Goal: Task Accomplishment & Management: Manage account settings

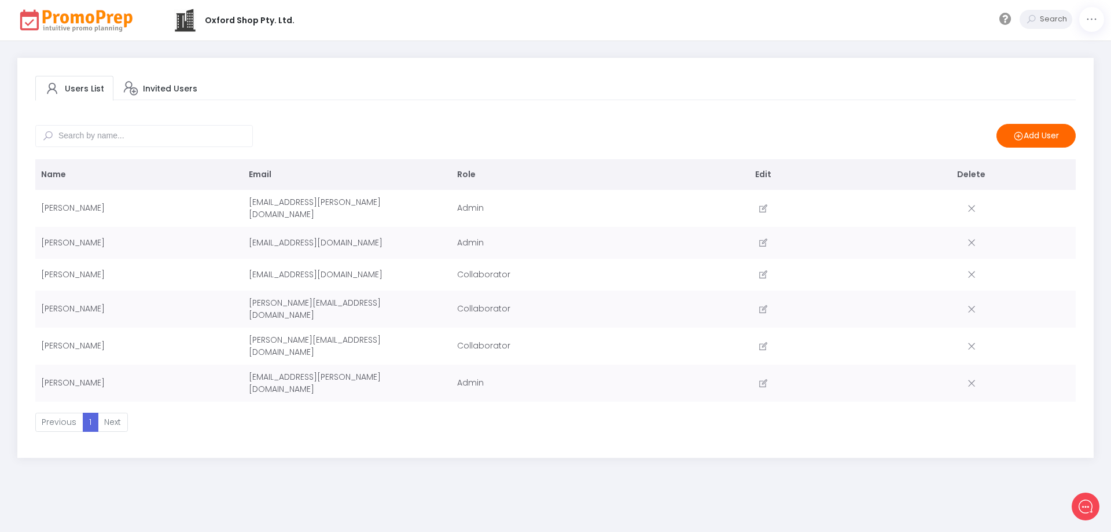
click at [94, 24] on img at bounding box center [76, 20] width 119 height 25
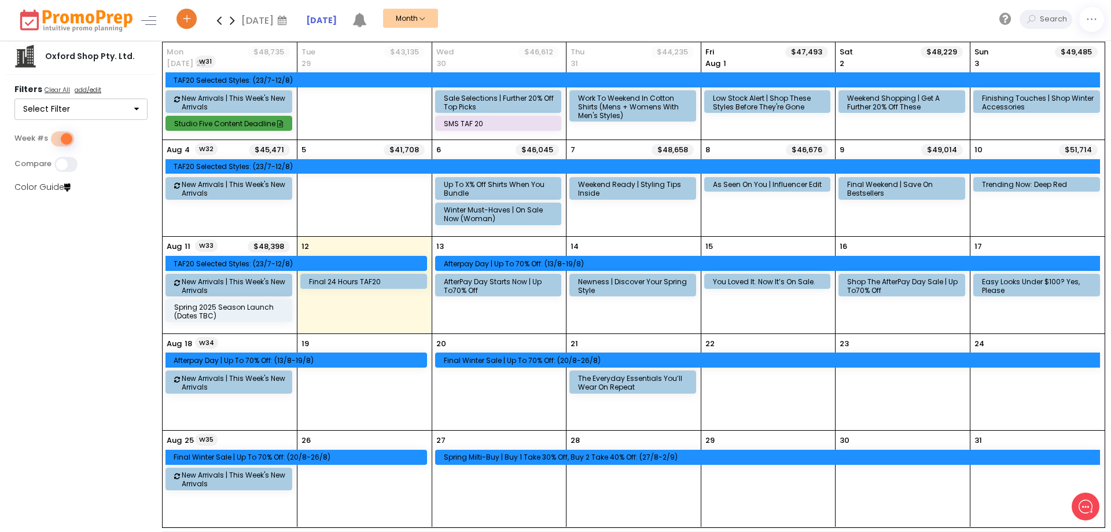
click at [484, 383] on div "20 Final Winter Sale | Up to 70% Off: (20/8-26/8)" at bounding box center [499, 382] width 134 height 96
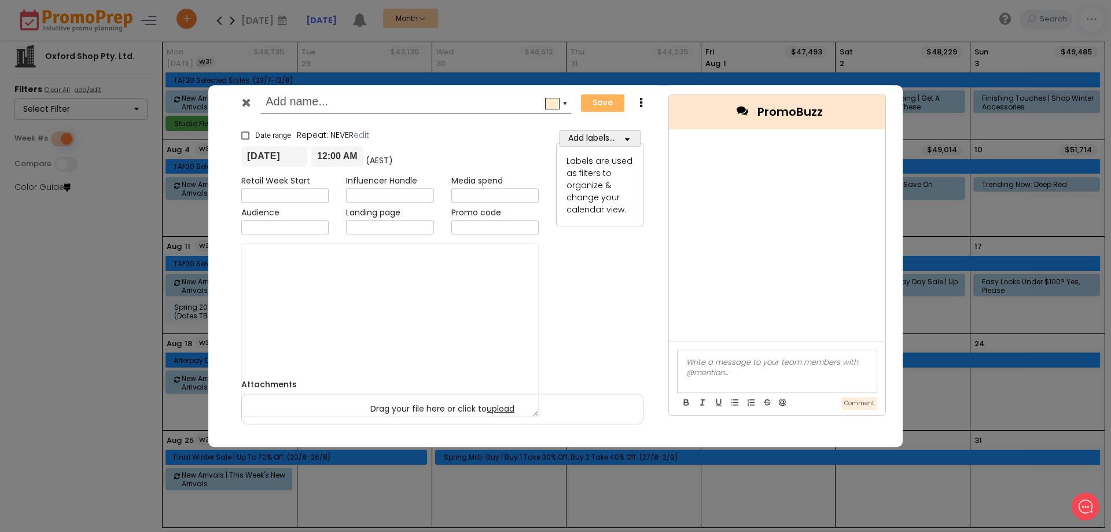
click at [484, 383] on h6 "Attachments" at bounding box center [442, 385] width 402 height 10
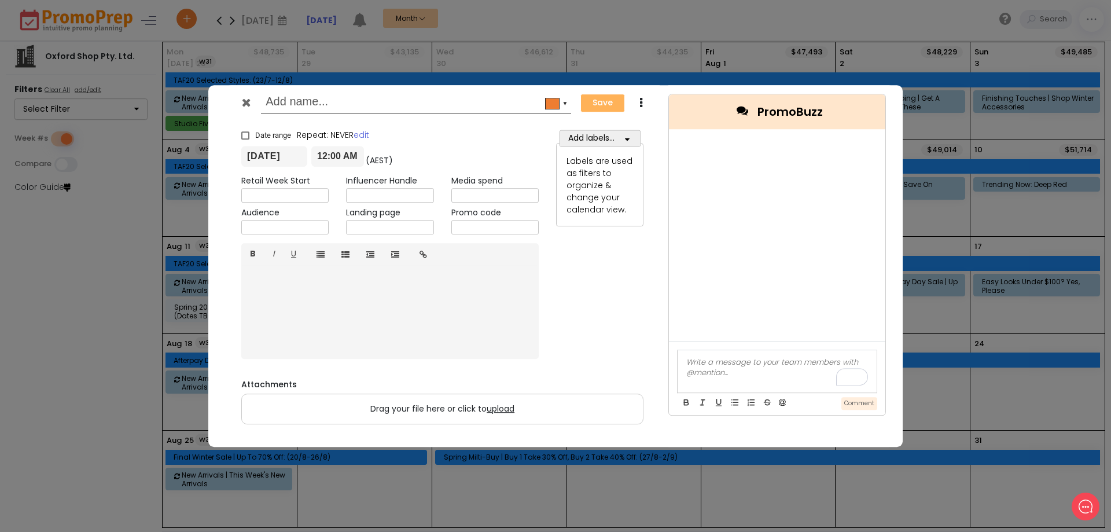
click at [343, 105] on input "text" at bounding box center [414, 103] width 297 height 21
click at [289, 100] on input "Final winter Sale |" at bounding box center [414, 103] width 297 height 21
click at [354, 102] on input "Final Winter Sale |" at bounding box center [414, 103] width 297 height 21
type input "Final Winter Sale | Up to 70% Off"
click at [602, 133] on button "Add labels..." at bounding box center [600, 138] width 82 height 17
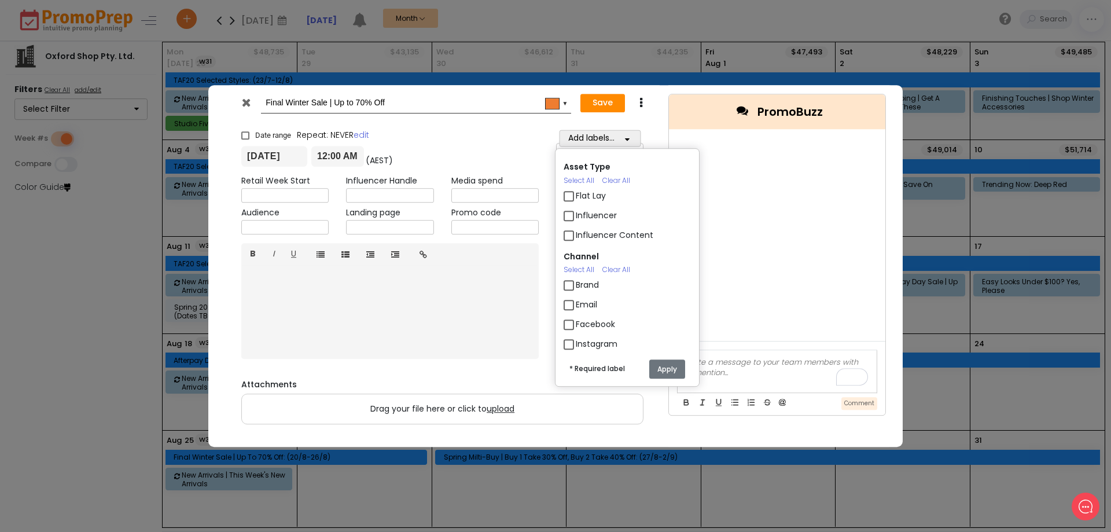
click at [576, 303] on label "Email" at bounding box center [586, 305] width 21 height 12
click at [576, 303] on input "Email" at bounding box center [580, 300] width 8 height 8
checkbox input "true"
click at [676, 368] on button "Apply" at bounding box center [667, 368] width 36 height 19
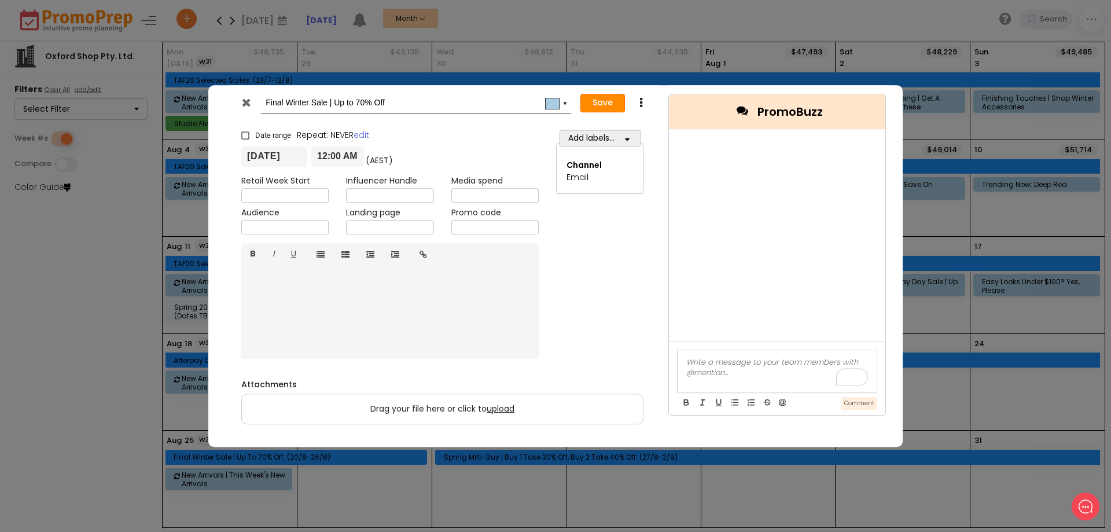
click at [616, 104] on button "Save" at bounding box center [603, 103] width 45 height 19
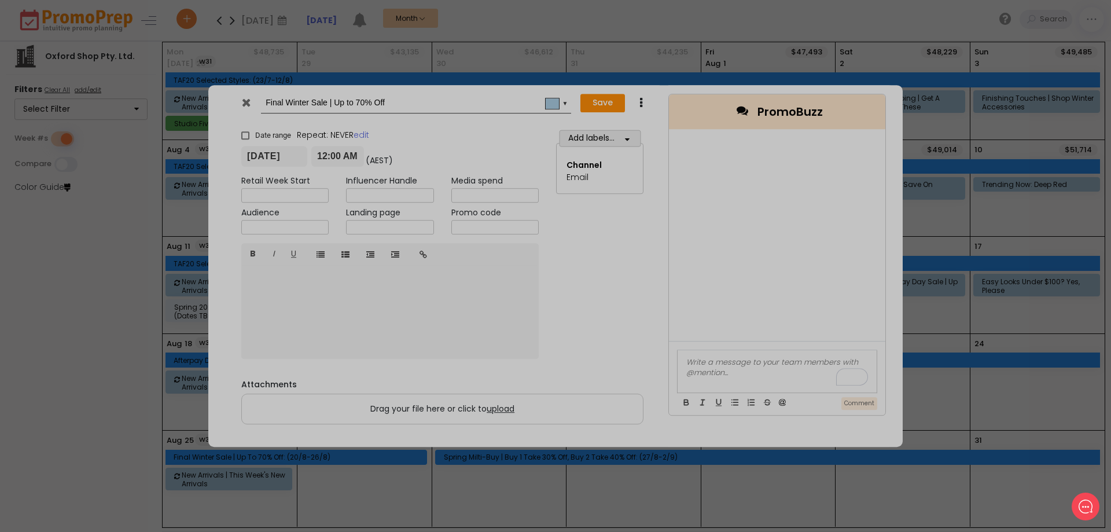
checkbox input "true"
type input "[DATE]"
type input "00:00"
type input "[DATE]"
type input "23:59"
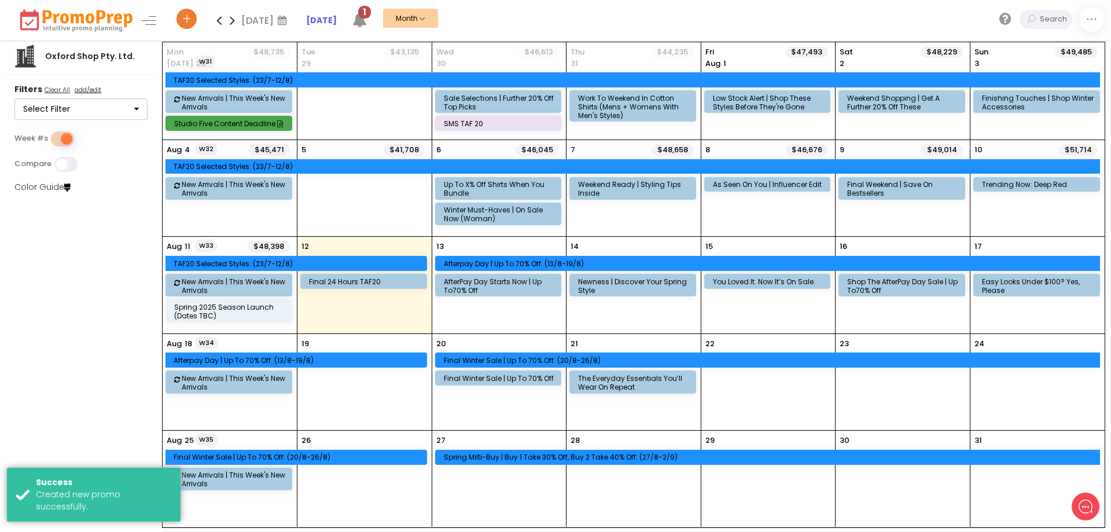
click at [900, 384] on div "23" at bounding box center [903, 382] width 134 height 96
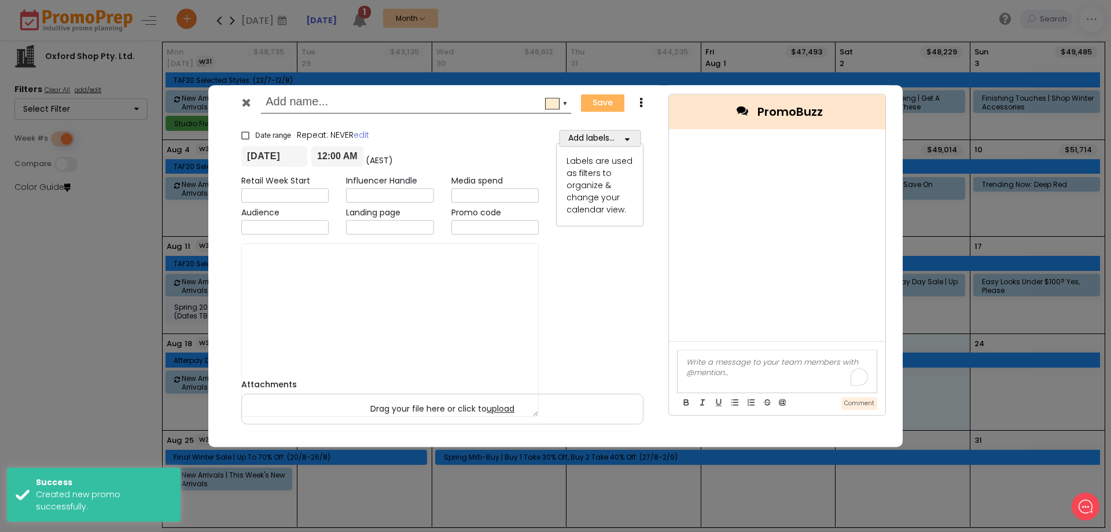
click at [900, 384] on div "▼ Save Duplicate × Date range Repeat: NEVER edit [DATE] 12:00 AM (AEST) [DATE] …" at bounding box center [555, 266] width 695 height 362
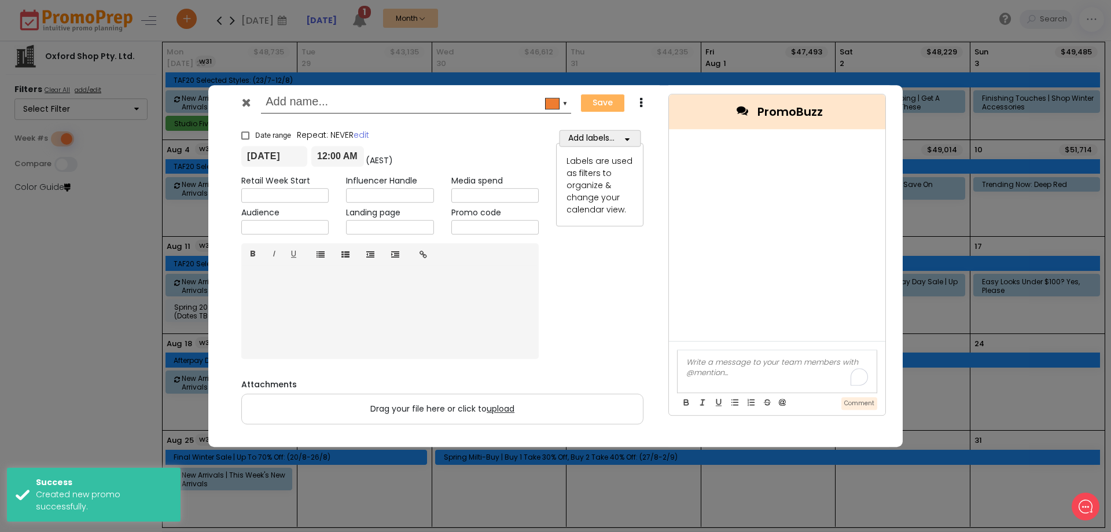
click at [282, 98] on input "text" at bounding box center [414, 103] width 297 height 21
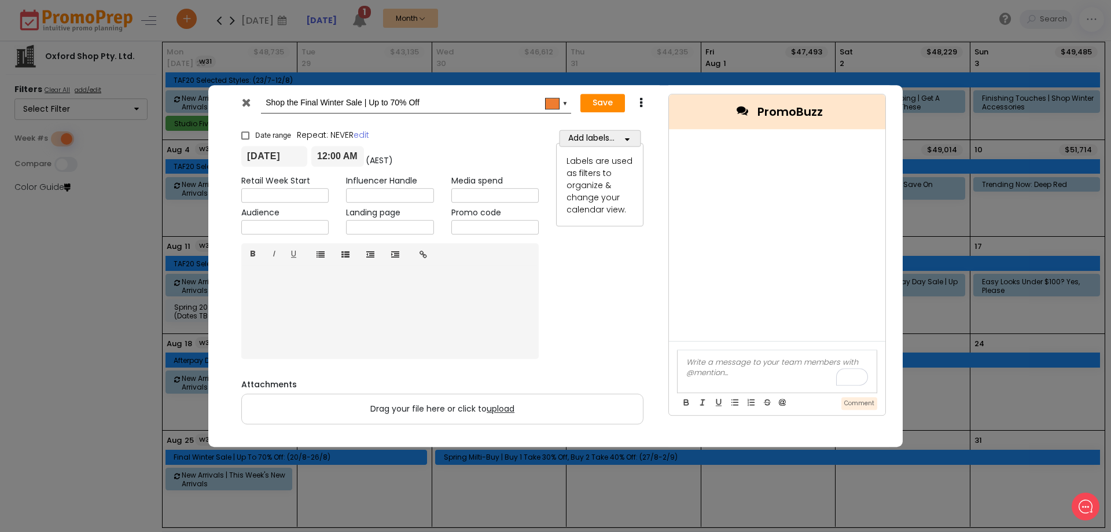
type input "Shop the Final Winter Sale | Up to 70% Off"
click at [579, 133] on button "Add labels..." at bounding box center [600, 138] width 82 height 17
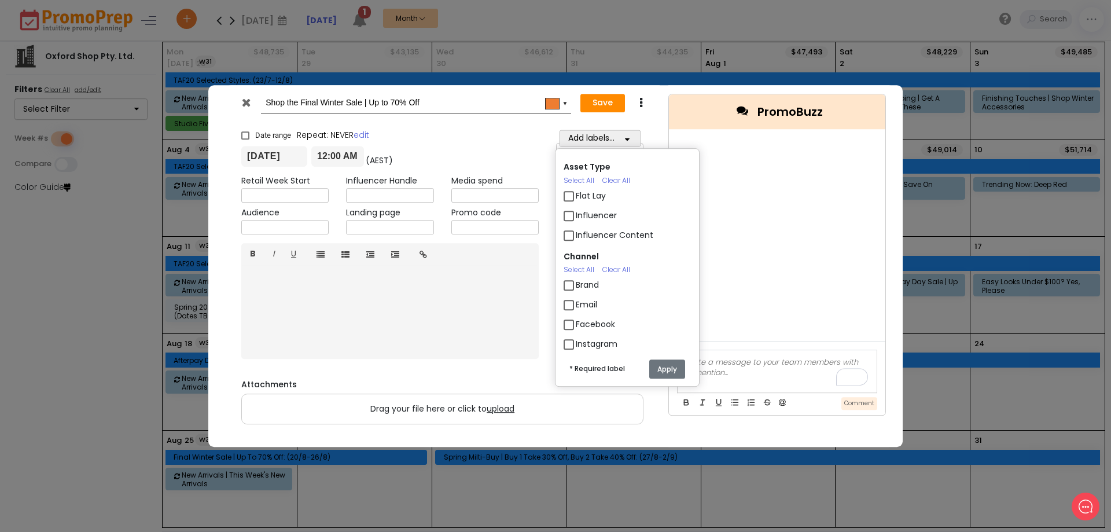
click at [576, 307] on label "Email" at bounding box center [586, 305] width 21 height 12
click at [576, 304] on input "Email" at bounding box center [580, 300] width 8 height 8
checkbox input "true"
click at [598, 102] on button "Save" at bounding box center [603, 103] width 45 height 19
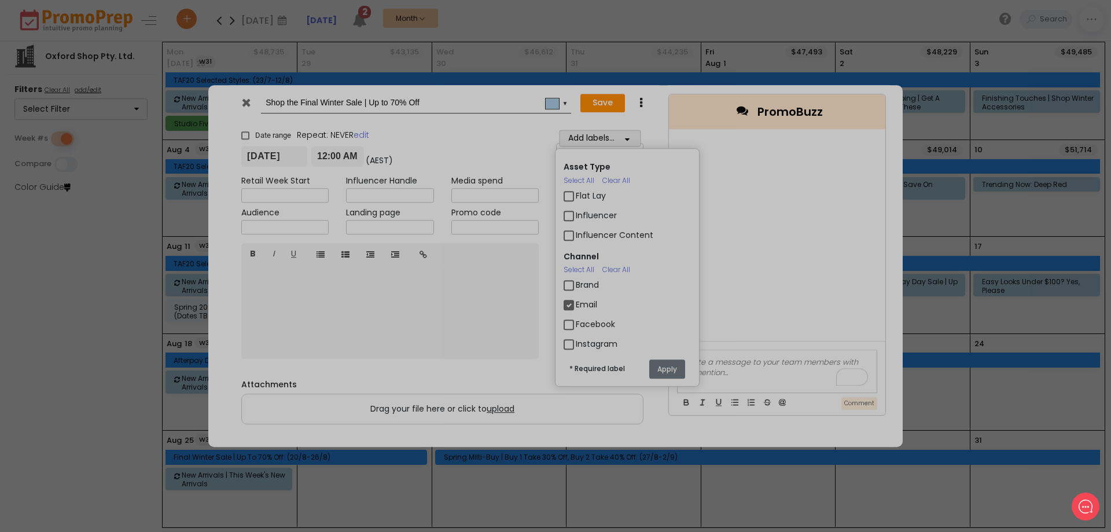
checkbox input "true"
type input "[DATE]"
type input "00:00"
type input "[DATE]"
type input "23:59"
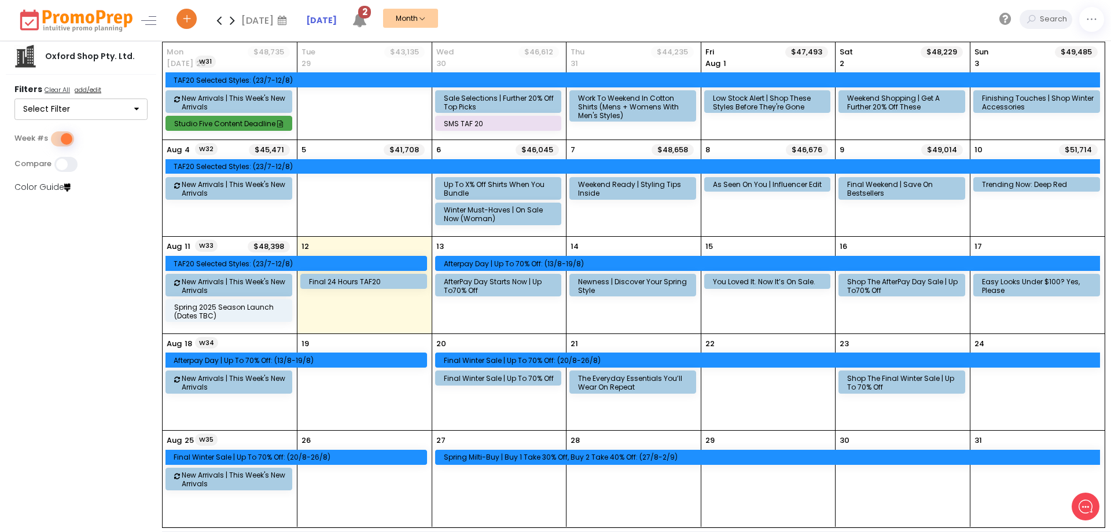
click at [760, 482] on div "29" at bounding box center [768, 479] width 134 height 97
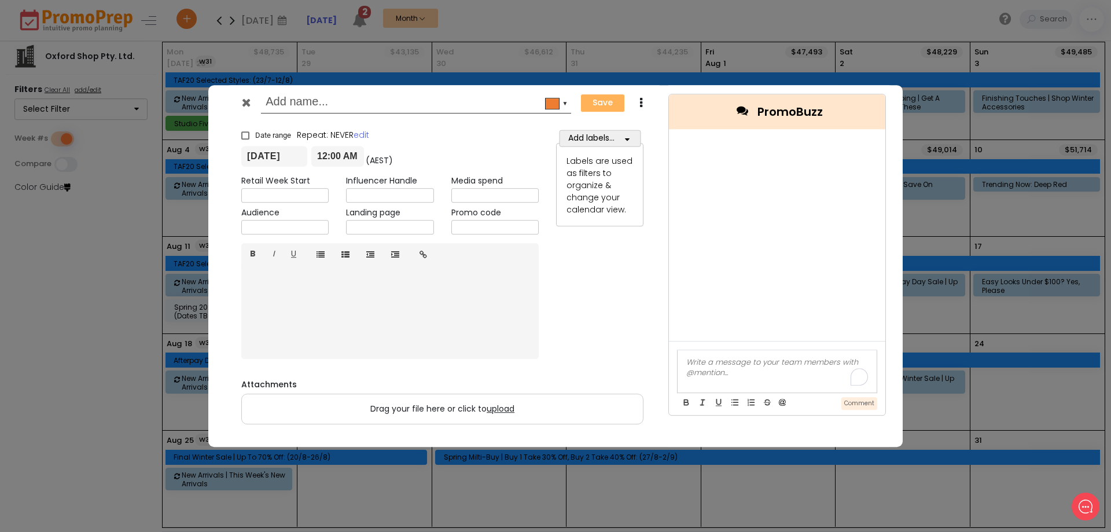
click at [333, 100] on input "text" at bounding box center [414, 103] width 297 height 21
paste input "The Colours & Cuts You’ll See Everywhere This Season"
type input "The Colours & Cuts You’ll See Everywhere This Season"
click at [617, 141] on button "Add labels..." at bounding box center [600, 138] width 82 height 17
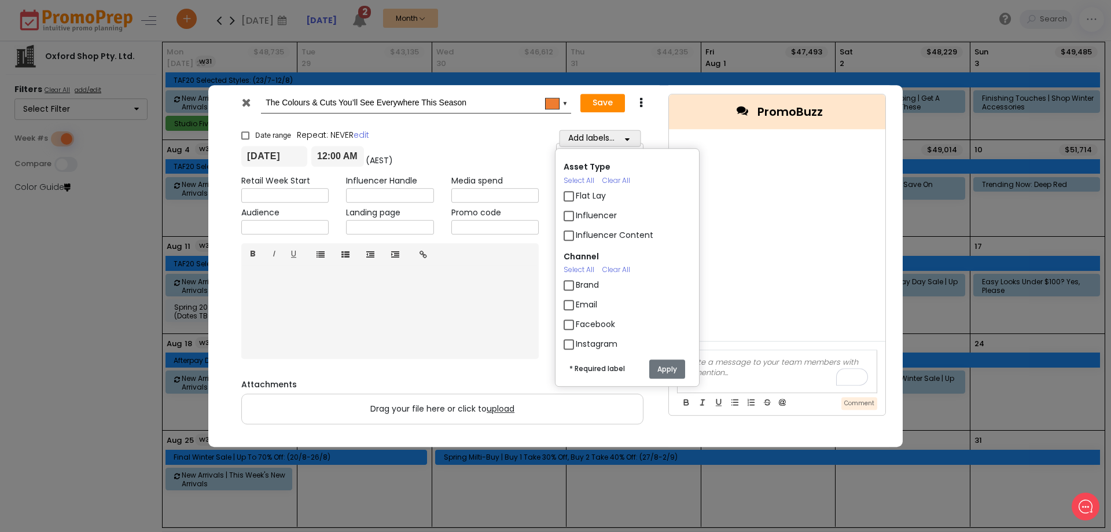
click at [576, 304] on label "Email" at bounding box center [586, 305] width 21 height 12
click at [576, 304] on input "Email" at bounding box center [580, 300] width 8 height 8
checkbox input "true"
click at [609, 101] on button "Save" at bounding box center [603, 103] width 45 height 19
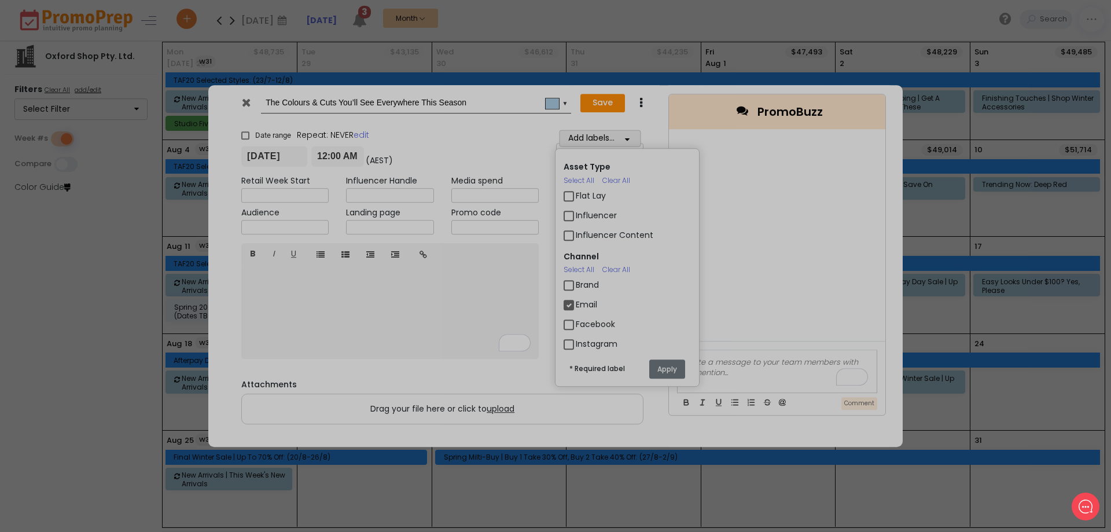
checkbox input "true"
type input "[DATE]"
type input "00:00"
type input "[DATE]"
type input "23:59"
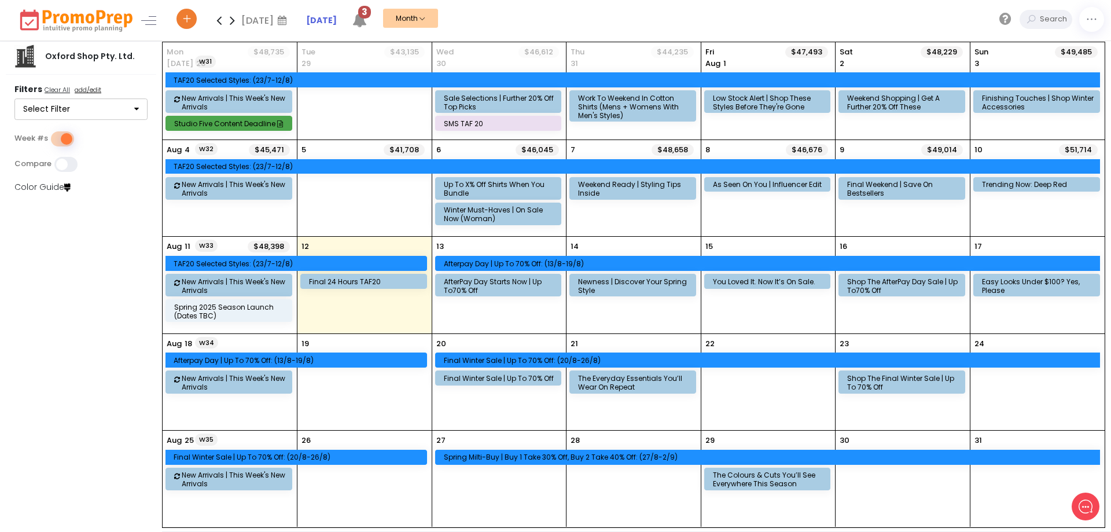
click at [234, 19] on icon at bounding box center [232, 20] width 13 height 23
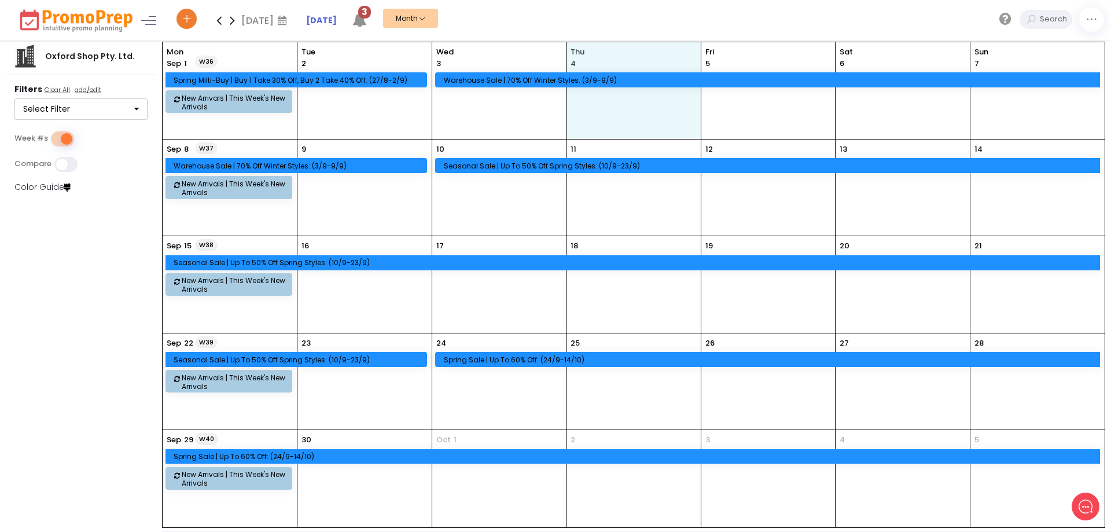
click at [663, 101] on div "Thu 4" at bounding box center [634, 90] width 134 height 97
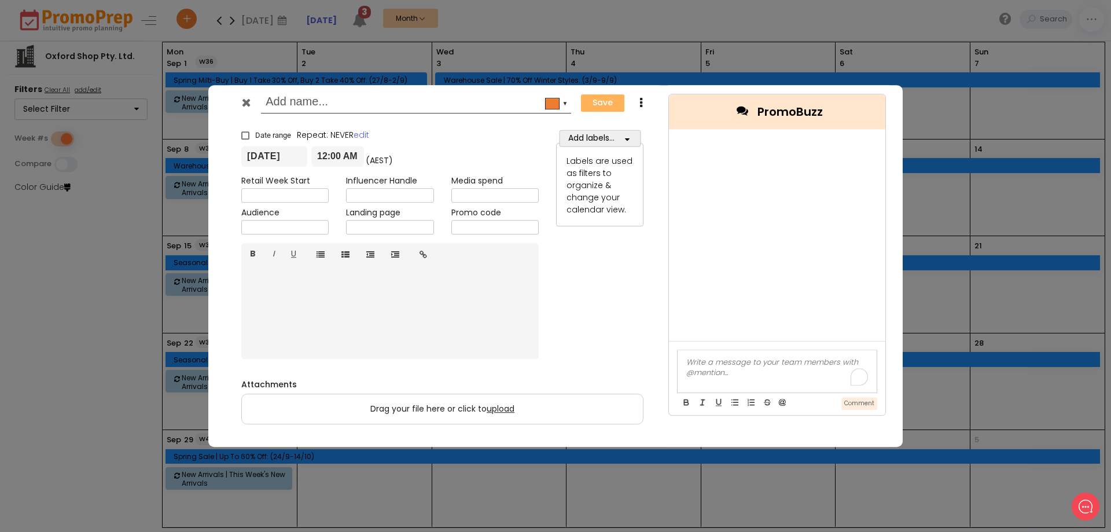
click at [322, 104] on input "text" at bounding box center [414, 103] width 297 height 21
paste input "5 Easy Ways to Layer Like a Stylist"
type input "5 Easy Ways to Layer Like a Stylist"
click at [619, 134] on button "Add labels..." at bounding box center [600, 138] width 82 height 17
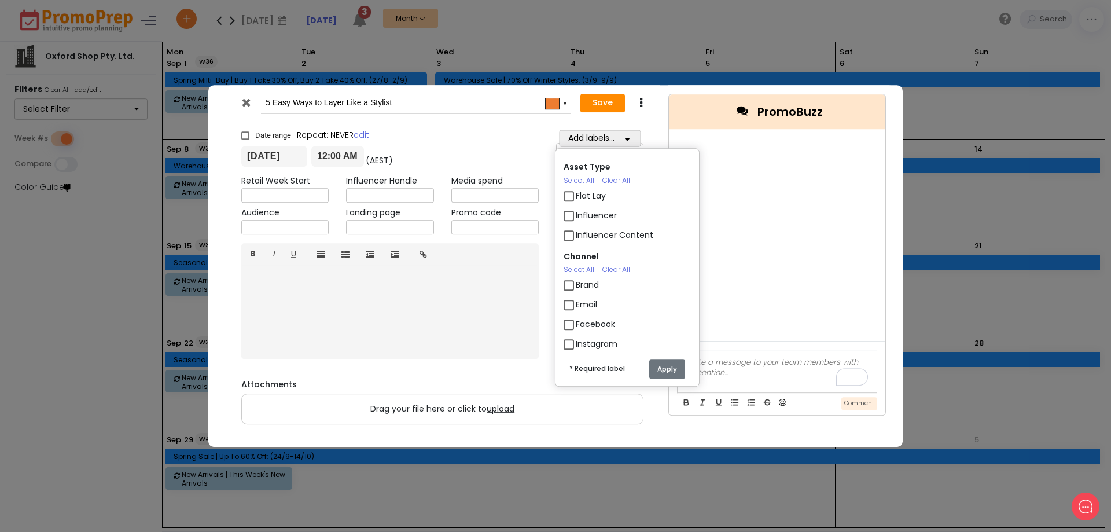
click at [576, 302] on label "Email" at bounding box center [586, 305] width 21 height 12
click at [576, 302] on input "Email" at bounding box center [580, 300] width 8 height 8
checkbox input "true"
click at [615, 103] on button "Save" at bounding box center [603, 103] width 45 height 19
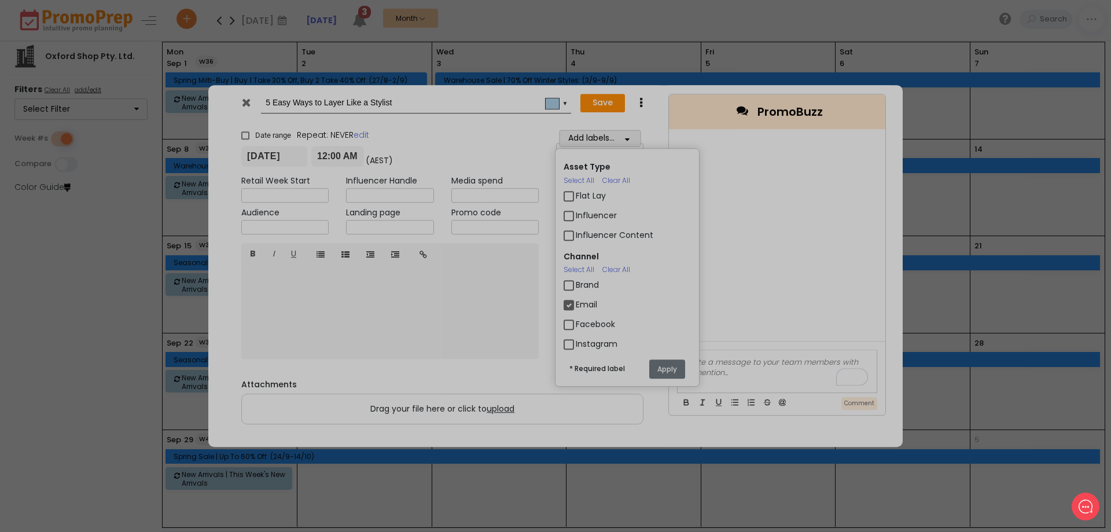
checkbox input "true"
type input "[DATE]"
type input "00:00"
type input "[DATE]"
type input "23:59"
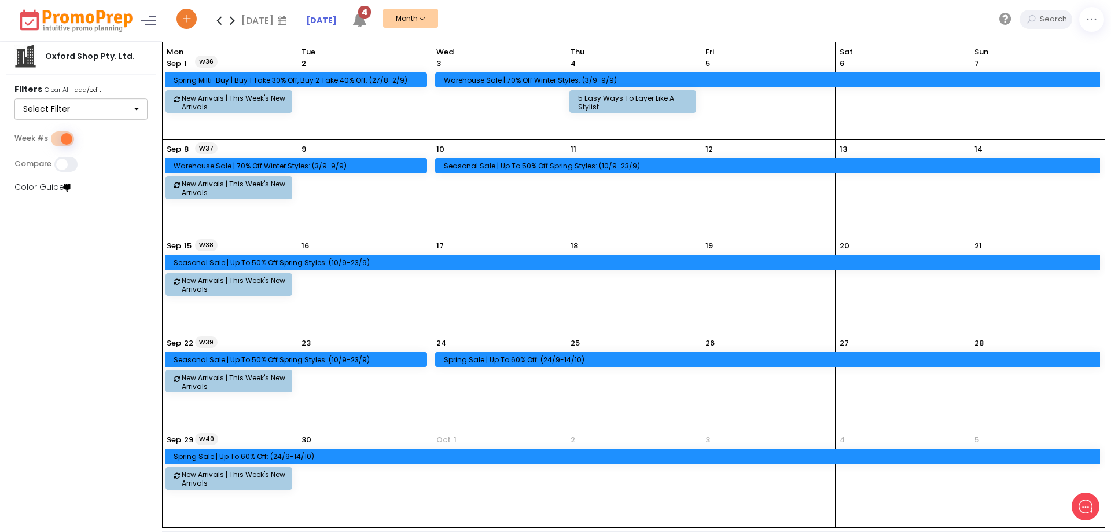
click at [651, 188] on div "11" at bounding box center [634, 187] width 134 height 96
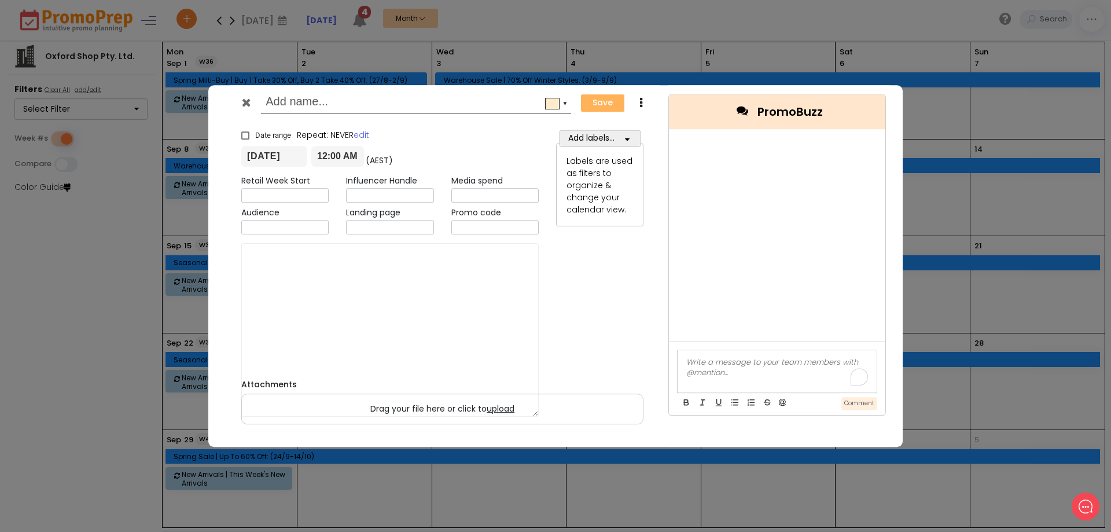
click at [651, 188] on div "Add labels... Asset Type Select All Clear All Flat Lay Influencer Influencer Co…" at bounding box center [600, 242] width 105 height 243
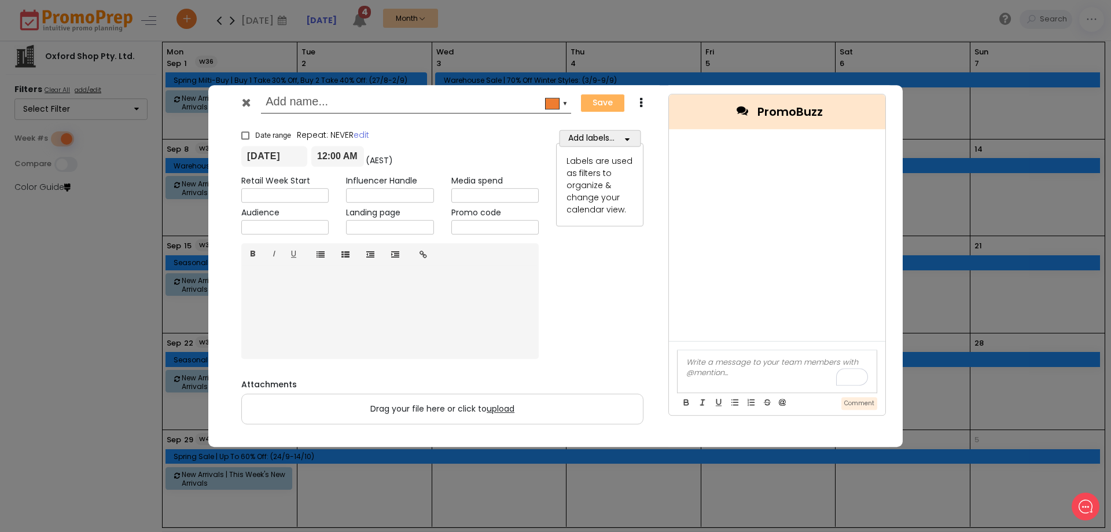
click at [333, 105] on input "text" at bounding box center [414, 103] width 297 height 21
paste input "From Desk to Dinner in 1 Easy Switch"
type input "From Desk to Dinner in 1 Easy Switch"
click at [601, 141] on button "Add labels..." at bounding box center [600, 138] width 82 height 17
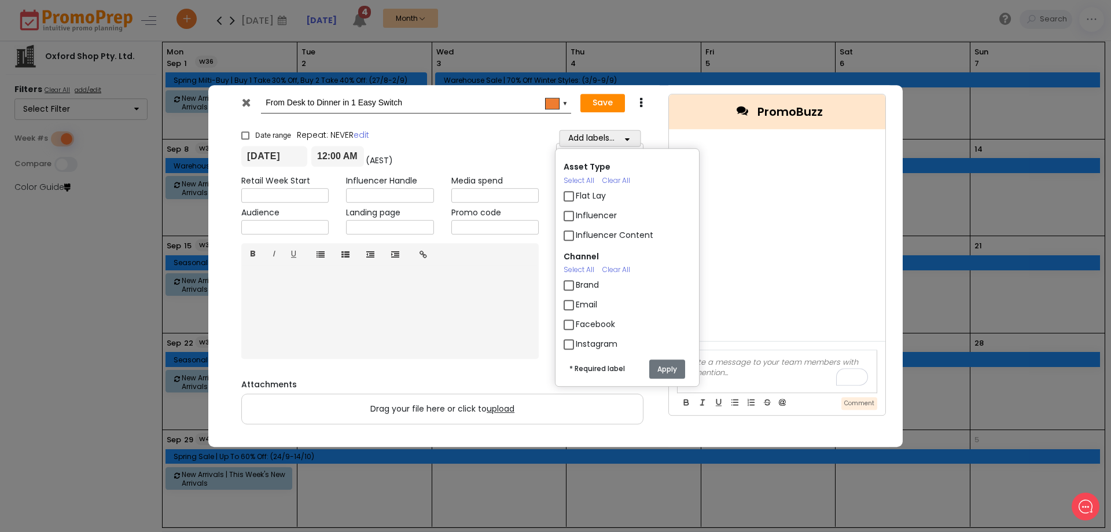
click at [576, 305] on label "Email" at bounding box center [586, 305] width 21 height 12
click at [576, 304] on input "Email" at bounding box center [580, 300] width 8 height 8
checkbox input "true"
click at [602, 101] on button "Save" at bounding box center [603, 103] width 45 height 19
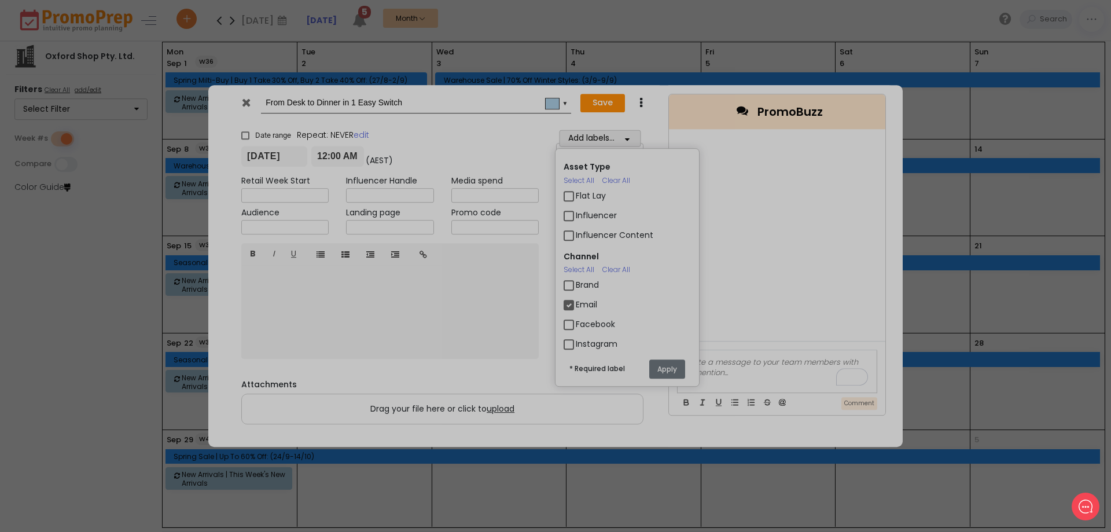
checkbox input "true"
type input "[DATE]"
type input "00:00"
type input "[DATE]"
type input "23:59"
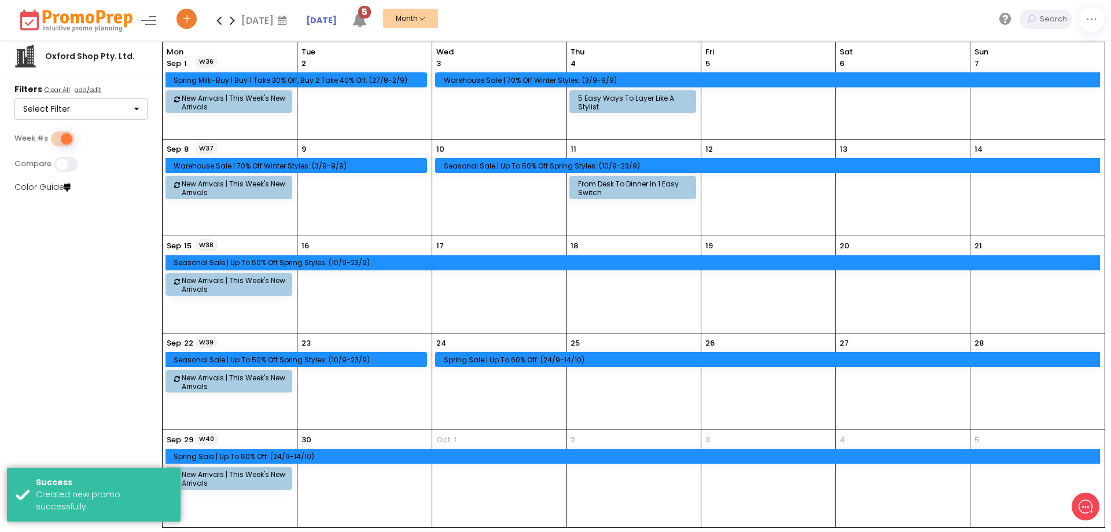
click at [220, 19] on icon at bounding box center [218, 20] width 13 height 23
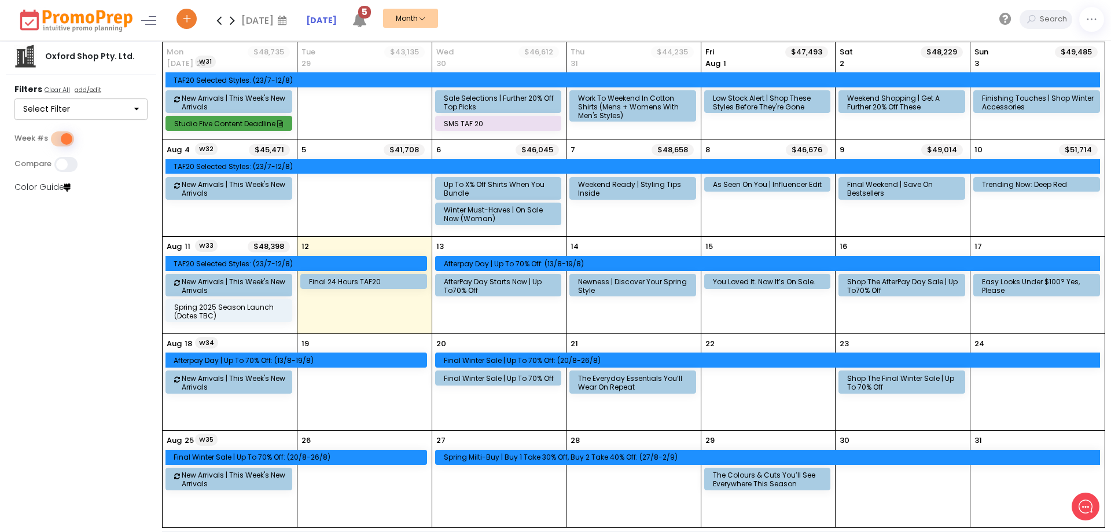
click at [234, 20] on icon at bounding box center [232, 20] width 13 height 23
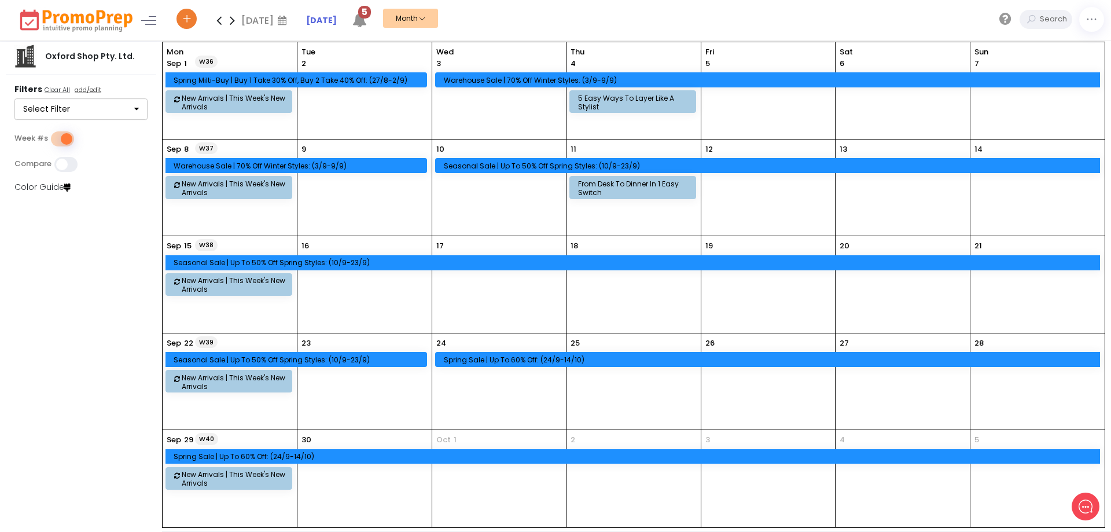
click at [219, 16] on icon at bounding box center [218, 20] width 13 height 23
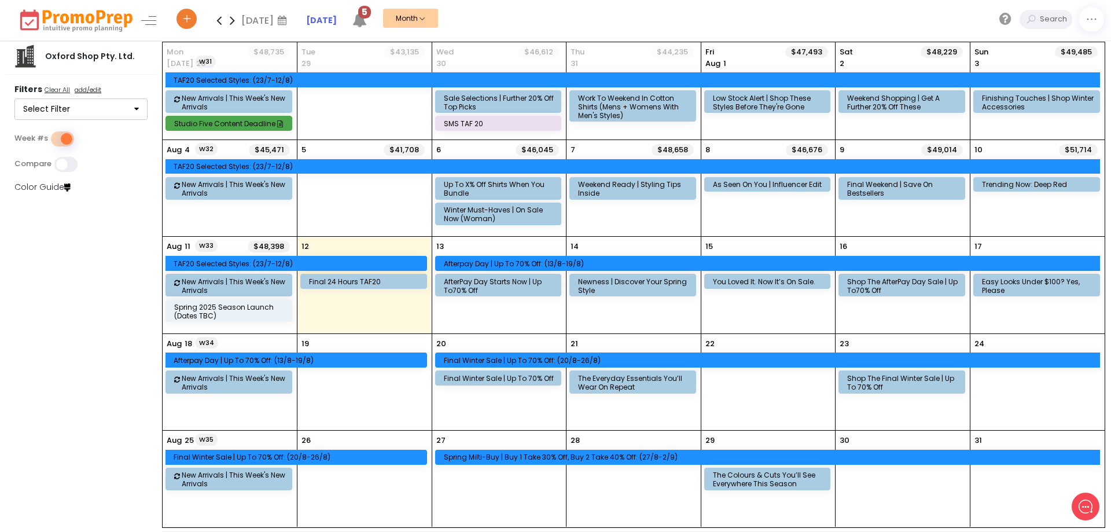
click at [1039, 388] on div "24" at bounding box center [1038, 382] width 134 height 96
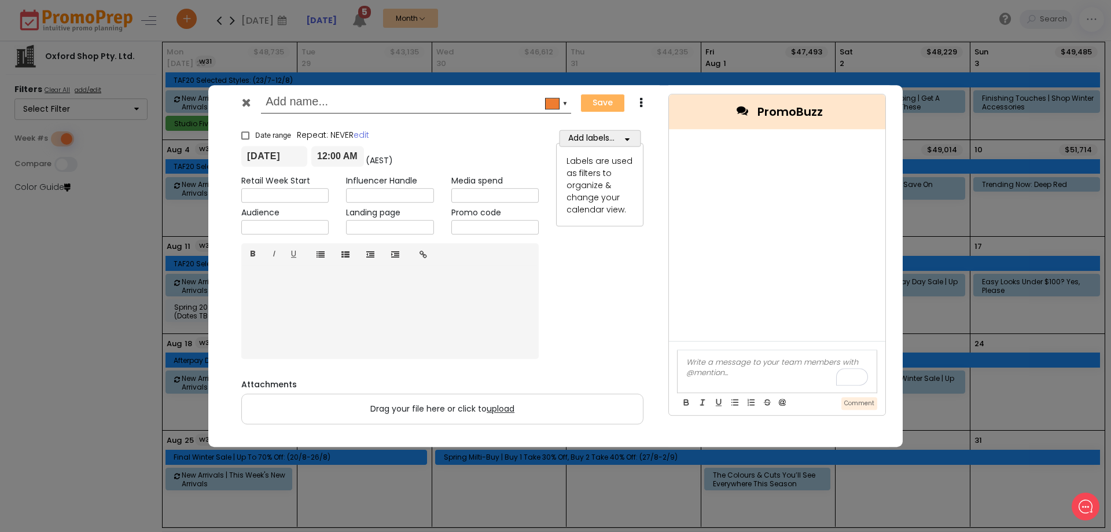
click at [335, 105] on input "text" at bounding box center [414, 103] width 297 height 21
type input "[DATE] Gift Guide"
click at [594, 138] on button "Add labels..." at bounding box center [600, 138] width 82 height 17
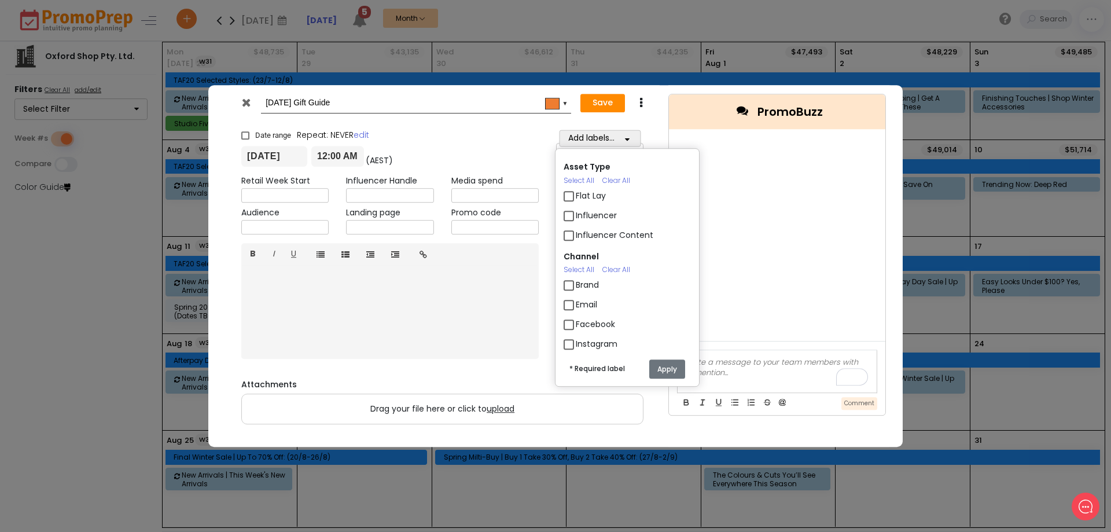
click at [576, 307] on label "Email" at bounding box center [586, 305] width 21 height 12
click at [576, 304] on input "Email" at bounding box center [580, 300] width 8 height 8
checkbox input "true"
click at [603, 105] on button "Save" at bounding box center [603, 103] width 45 height 19
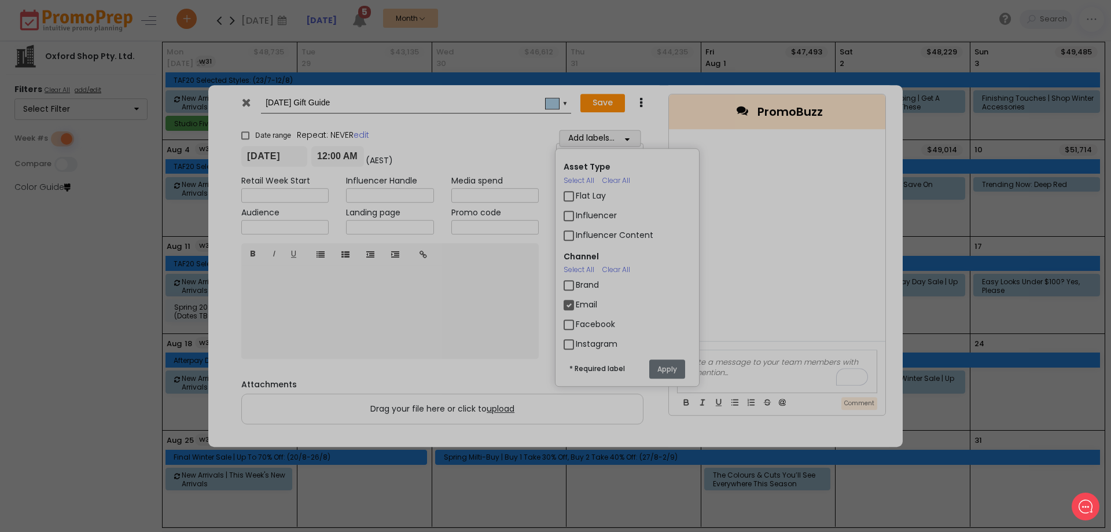
checkbox input "true"
type input "[DATE]"
type input "00:00"
type input "[DATE]"
type input "23:59"
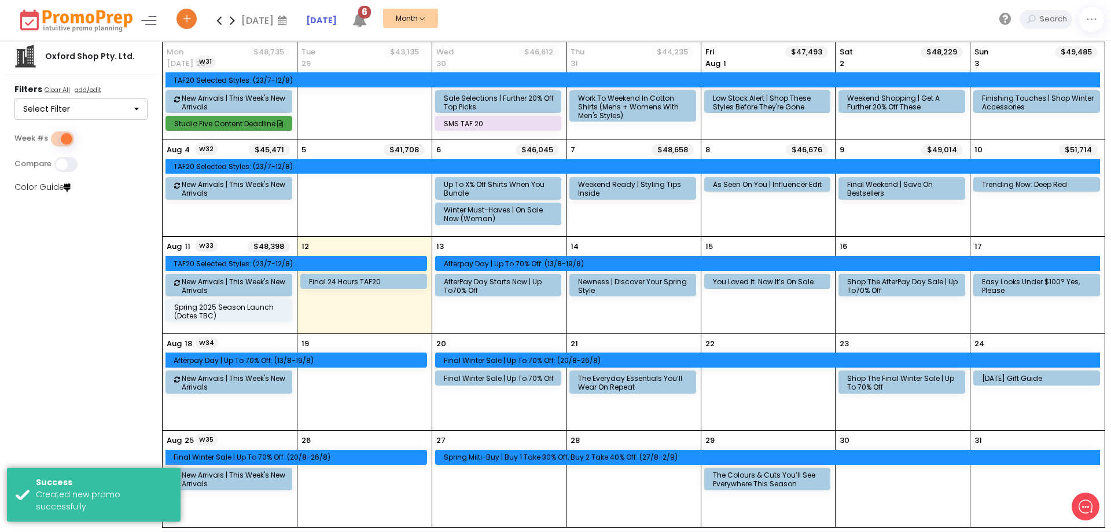
click at [1009, 479] on div "31" at bounding box center [1038, 479] width 134 height 97
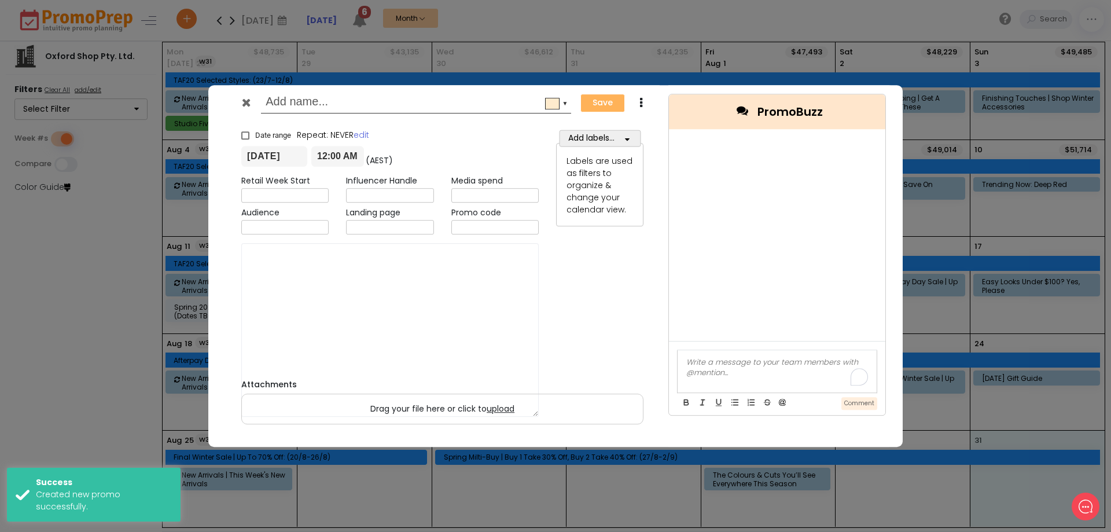
click at [1009, 479] on div "▼ Save Duplicate × Date range Repeat: NEVER edit [DATE] 12:00 AM (AEST) [DATE] …" at bounding box center [555, 266] width 1111 height 532
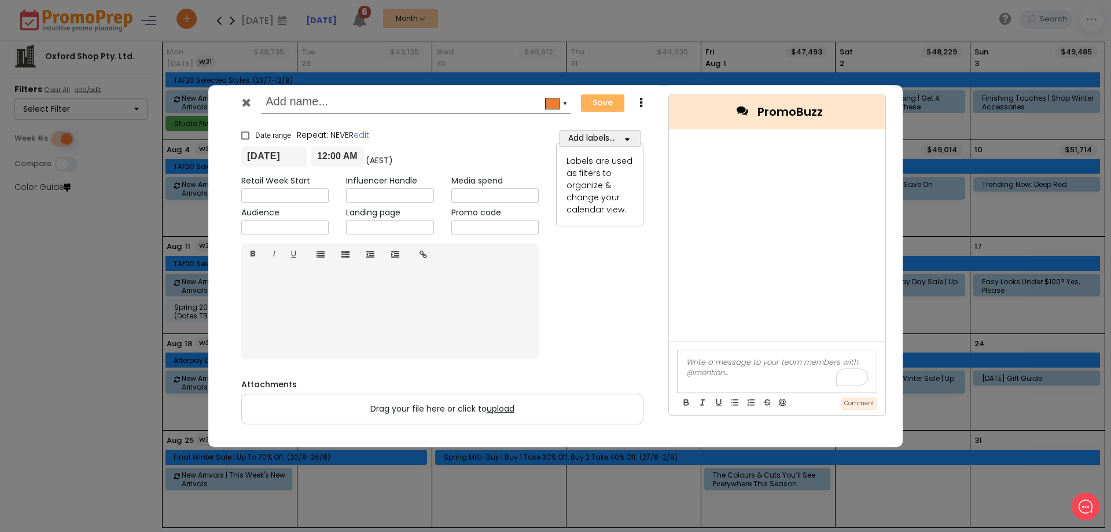
click at [403, 105] on input "text" at bounding box center [414, 103] width 297 height 21
click at [334, 102] on input "text" at bounding box center [414, 103] width 297 height 21
paste input "What to Wear to [DATE] Lunch"
type input "What to Wear to [DATE] Lunch"
click at [619, 142] on button "Add labels..." at bounding box center [600, 138] width 82 height 17
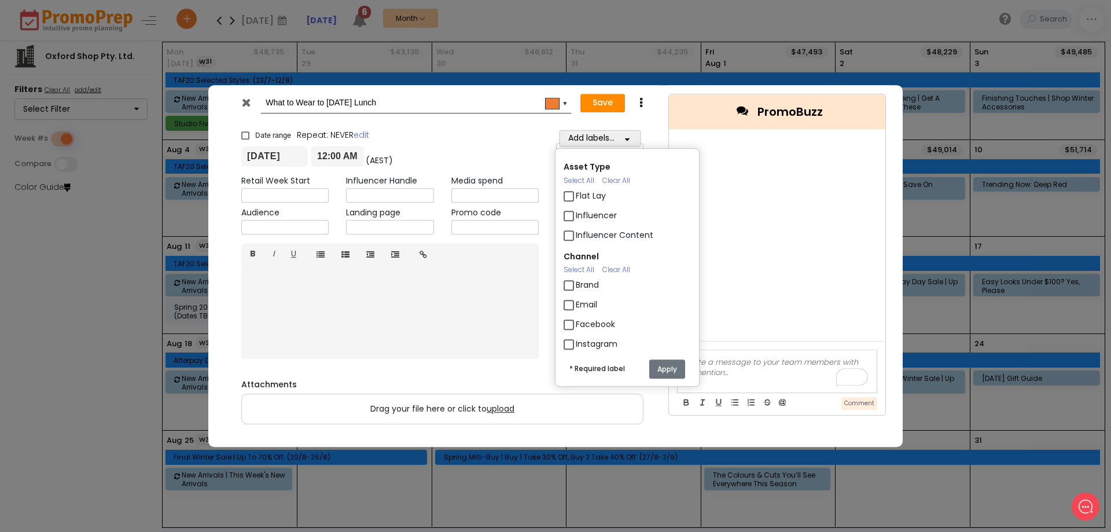
click at [576, 302] on label "Email" at bounding box center [586, 305] width 21 height 12
click at [576, 302] on input "Email" at bounding box center [580, 300] width 8 height 8
checkbox input "true"
click at [610, 102] on button "Save" at bounding box center [603, 103] width 45 height 19
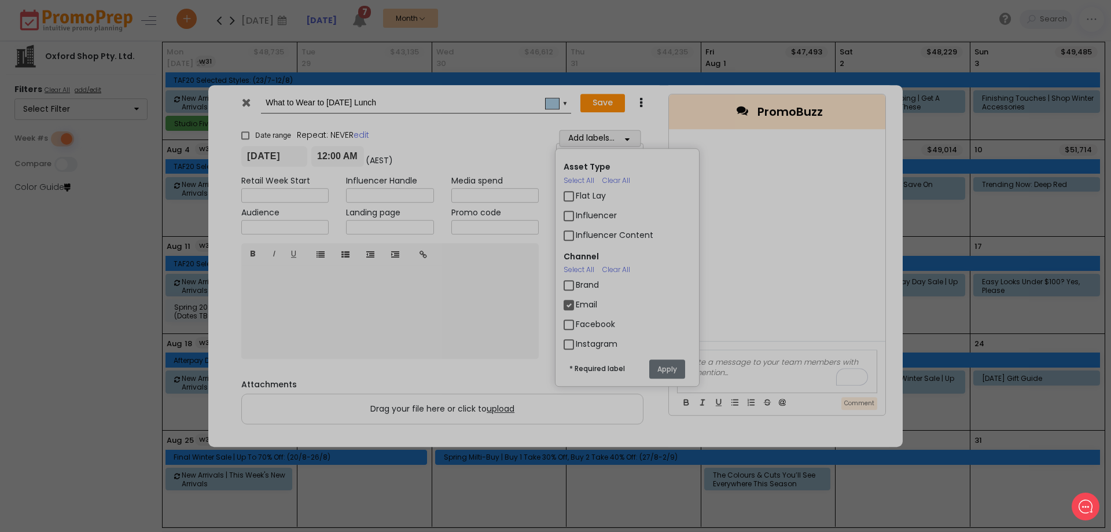
checkbox input "true"
type input "[DATE]"
type input "00:00"
type input "[DATE]"
type input "23:59"
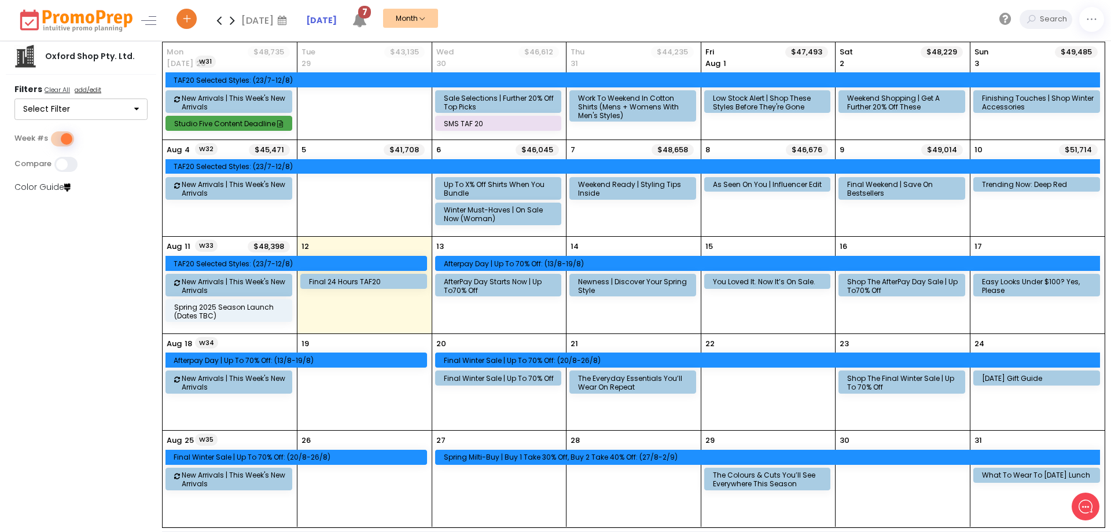
scroll to position [1, 0]
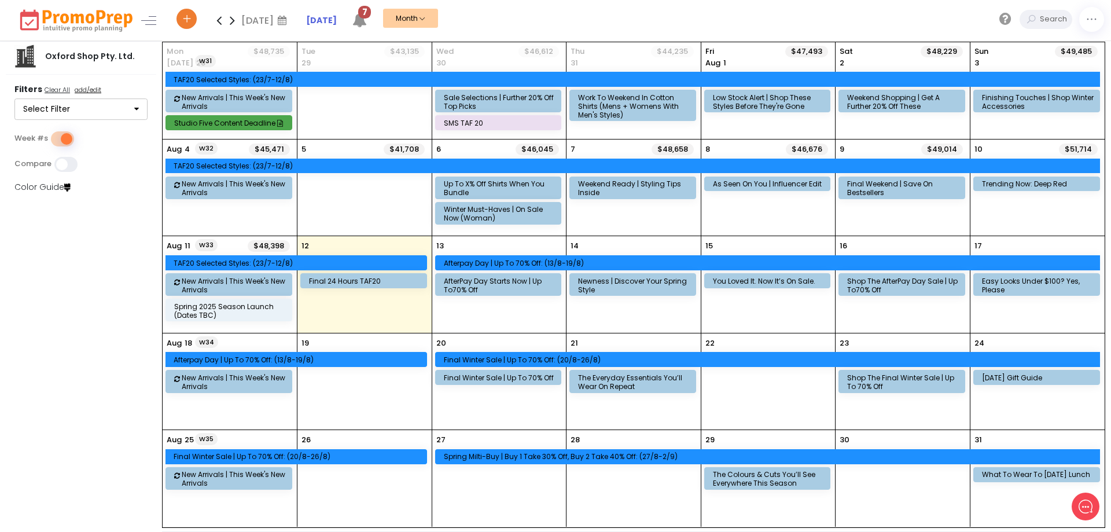
click at [221, 21] on icon at bounding box center [218, 20] width 13 height 23
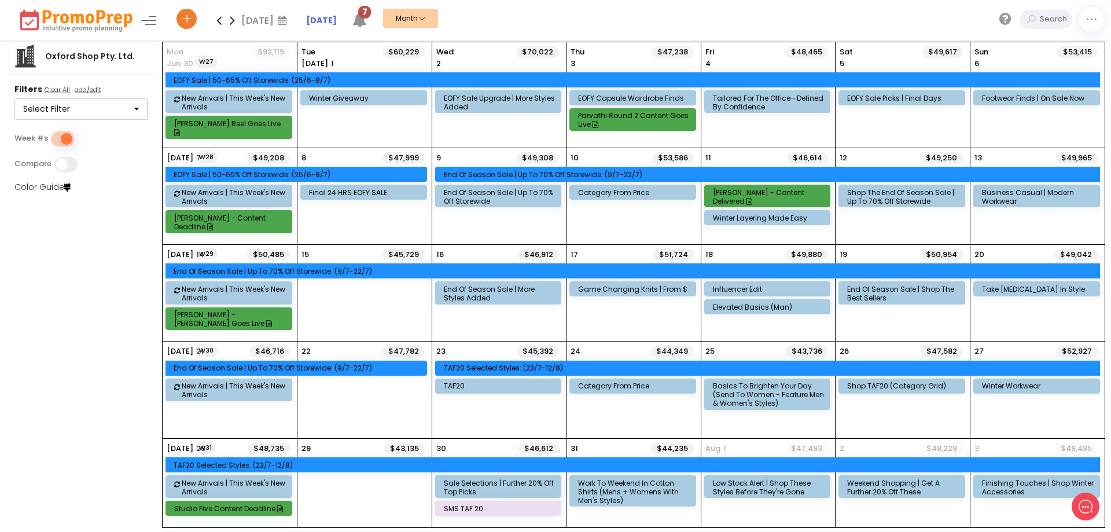
click at [229, 19] on icon at bounding box center [232, 20] width 13 height 23
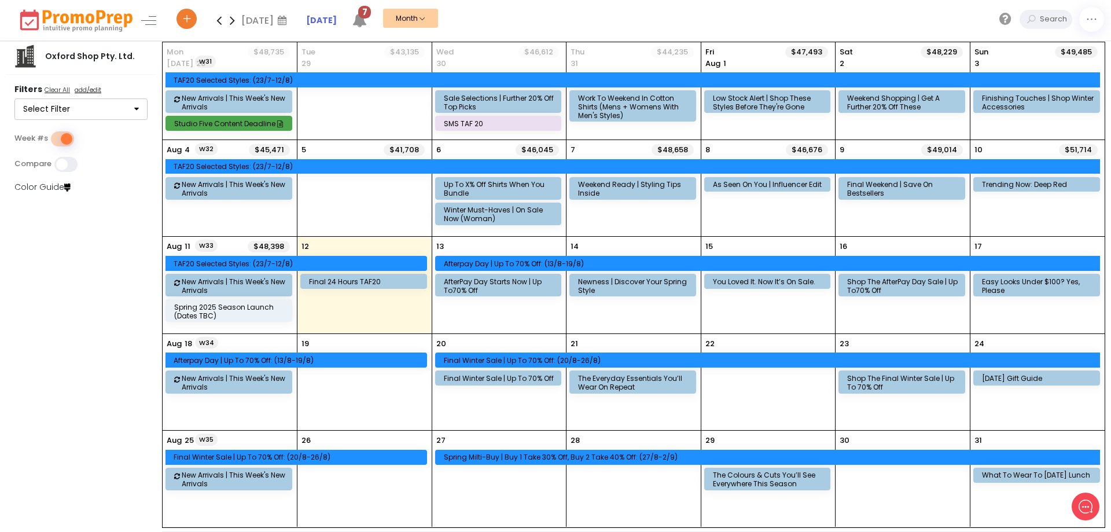
click at [71, 163] on span at bounding box center [64, 164] width 21 height 15
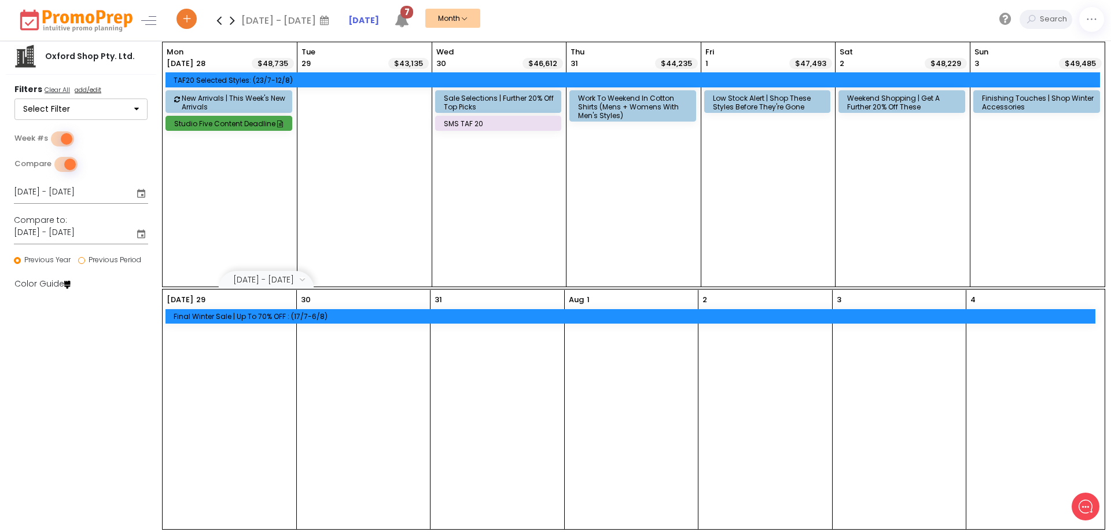
click at [57, 166] on span at bounding box center [64, 164] width 21 height 15
